Goal: Communication & Community: Answer question/provide support

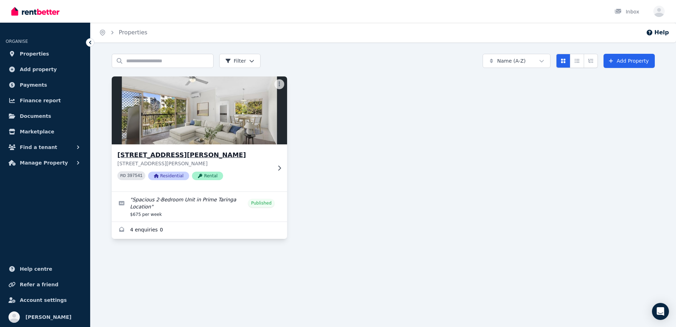
click at [245, 174] on div "PID 397541 Residential Rental" at bounding box center [194, 175] width 154 height 9
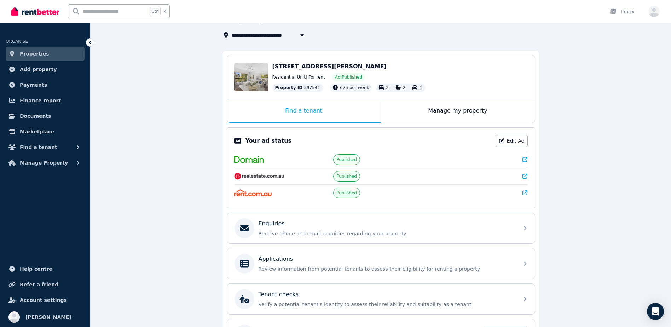
scroll to position [95, 0]
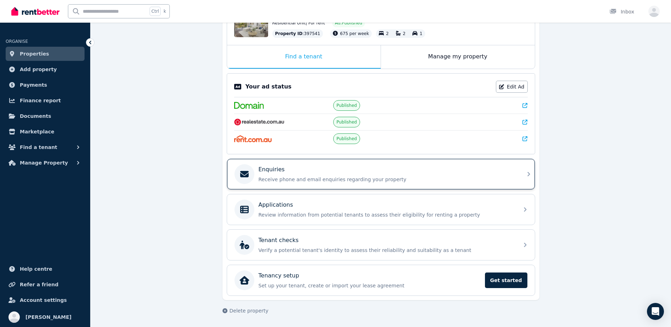
click at [293, 179] on p "Receive phone and email enquiries regarding your property" at bounding box center [387, 179] width 256 height 7
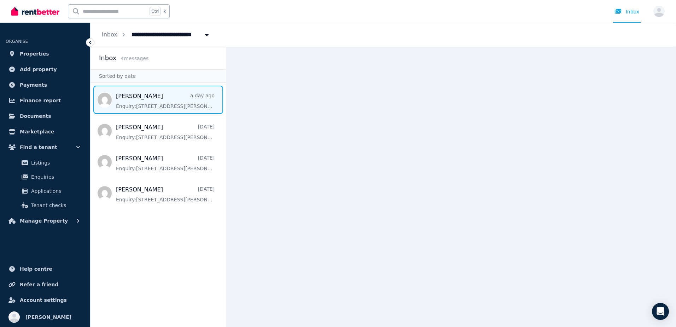
click at [160, 107] on span "Message list" at bounding box center [158, 100] width 135 height 28
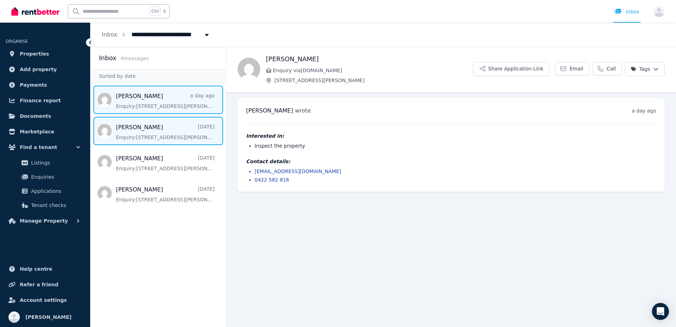
click at [156, 140] on span "Message list" at bounding box center [158, 131] width 135 height 28
